Goal: Information Seeking & Learning: Find contact information

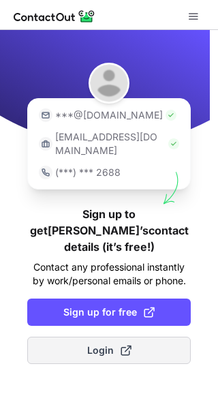
click at [118, 343] on span "Login" at bounding box center [109, 350] width 44 height 14
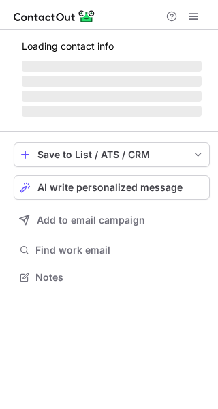
scroll to position [276, 218]
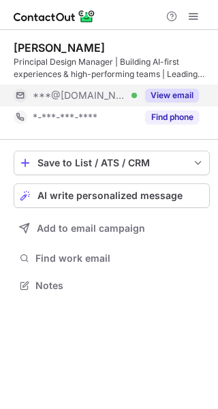
click at [160, 95] on button "View email" at bounding box center [172, 96] width 54 height 14
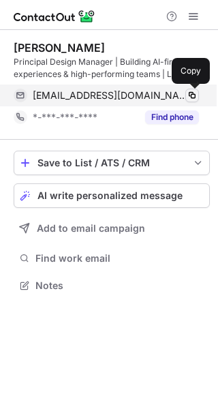
click at [191, 96] on span at bounding box center [192, 95] width 11 height 11
